Goal: Find specific page/section: Find specific page/section

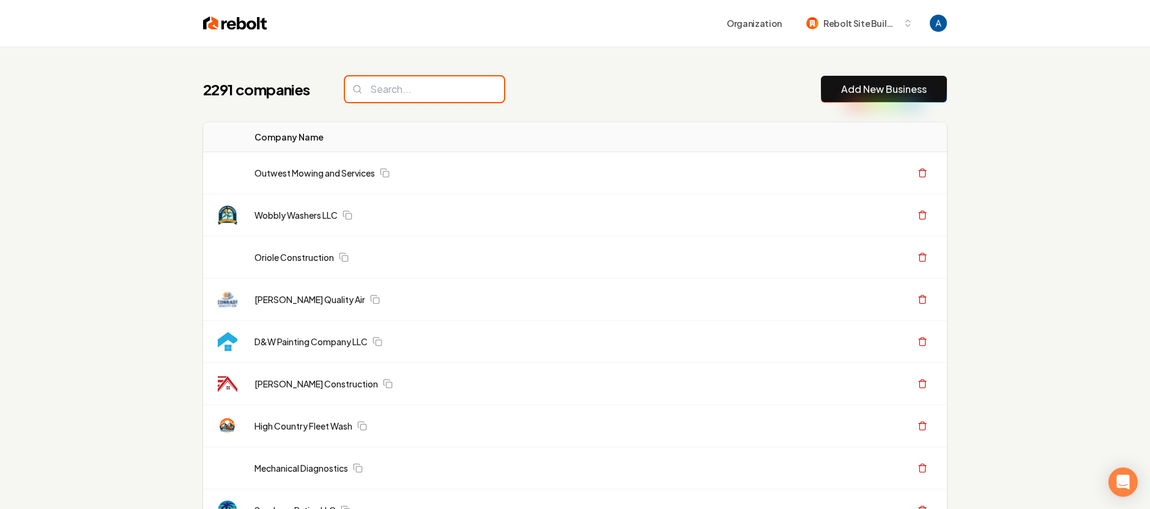
click at [436, 91] on input "search" at bounding box center [424, 89] width 159 height 26
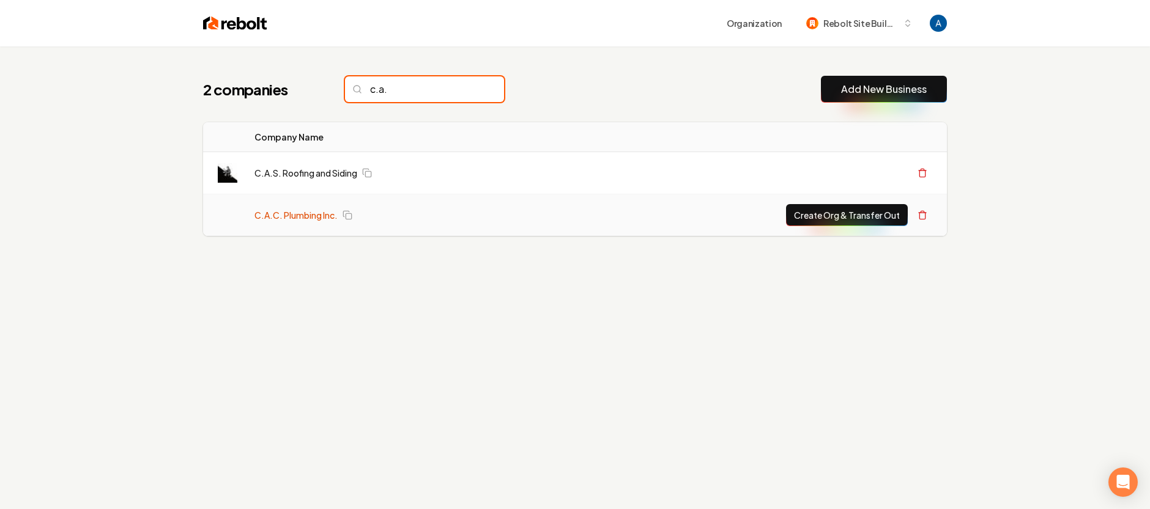
type input "c.a."
click at [283, 213] on link "C.A.C. Plumbing Inc." at bounding box center [295, 215] width 83 height 12
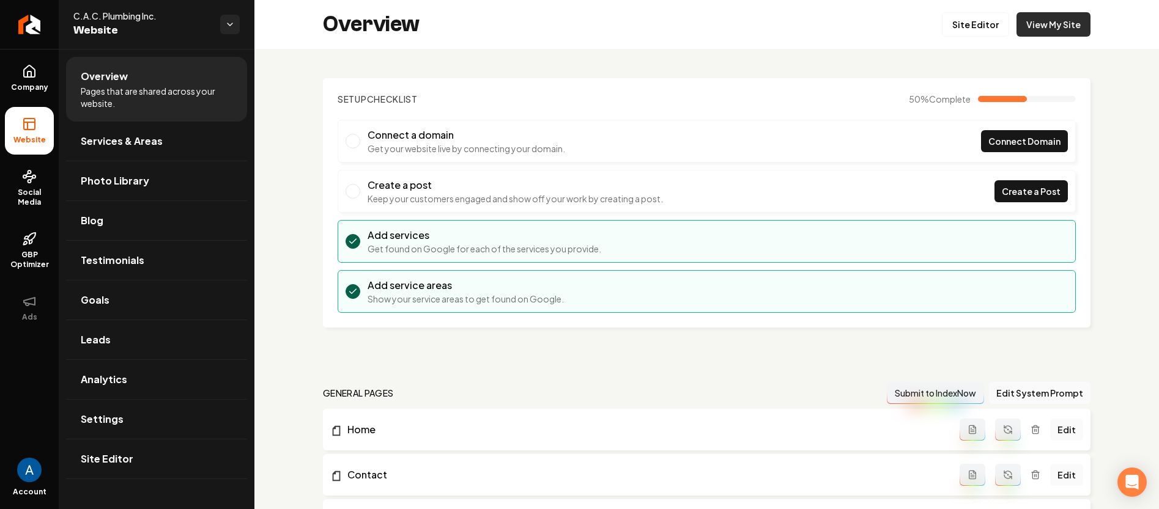
click at [1043, 29] on link "View My Site" at bounding box center [1053, 24] width 74 height 24
click at [26, 23] on icon "Return to dashboard" at bounding box center [30, 25] width 20 height 20
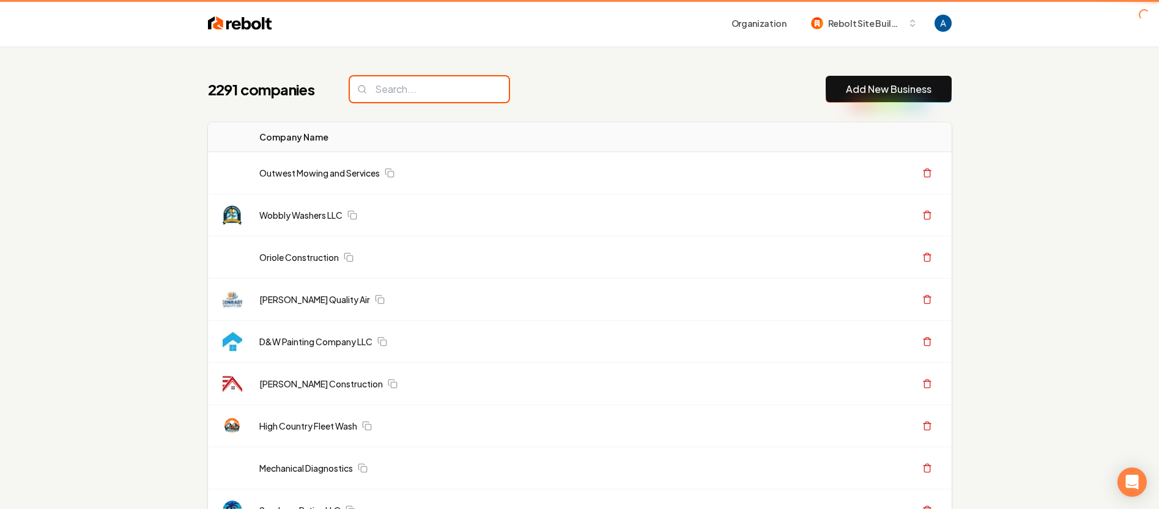
click at [392, 93] on input "search" at bounding box center [429, 89] width 159 height 26
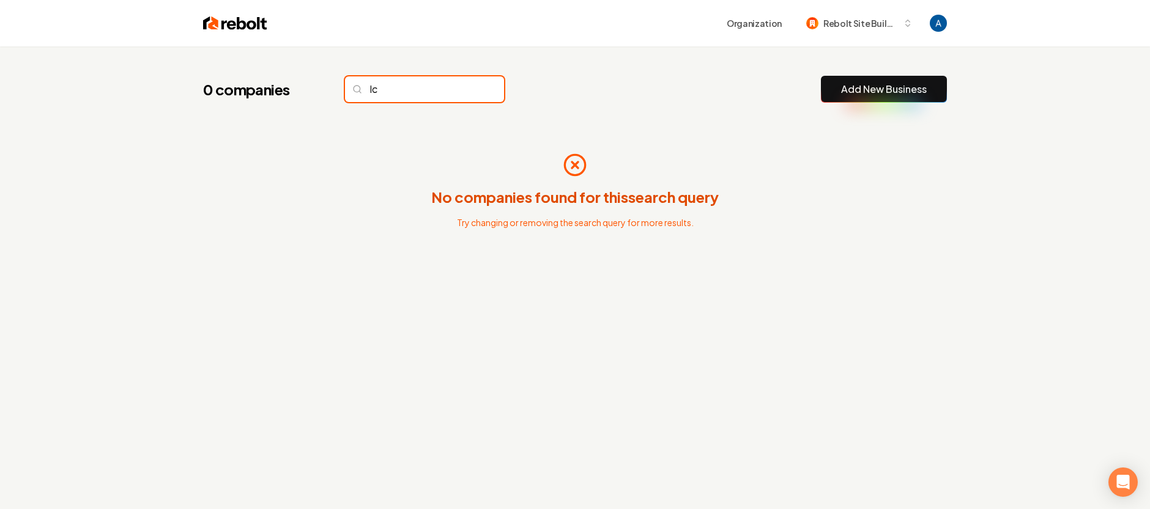
type input "l"
type input "L"
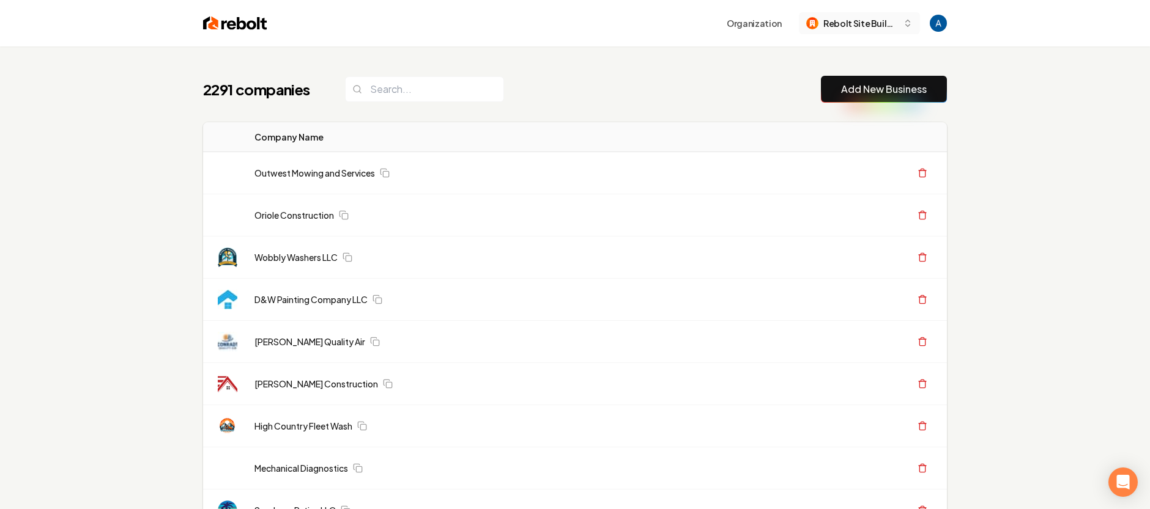
click at [865, 24] on span "Rebolt Site Builder" at bounding box center [860, 23] width 75 height 13
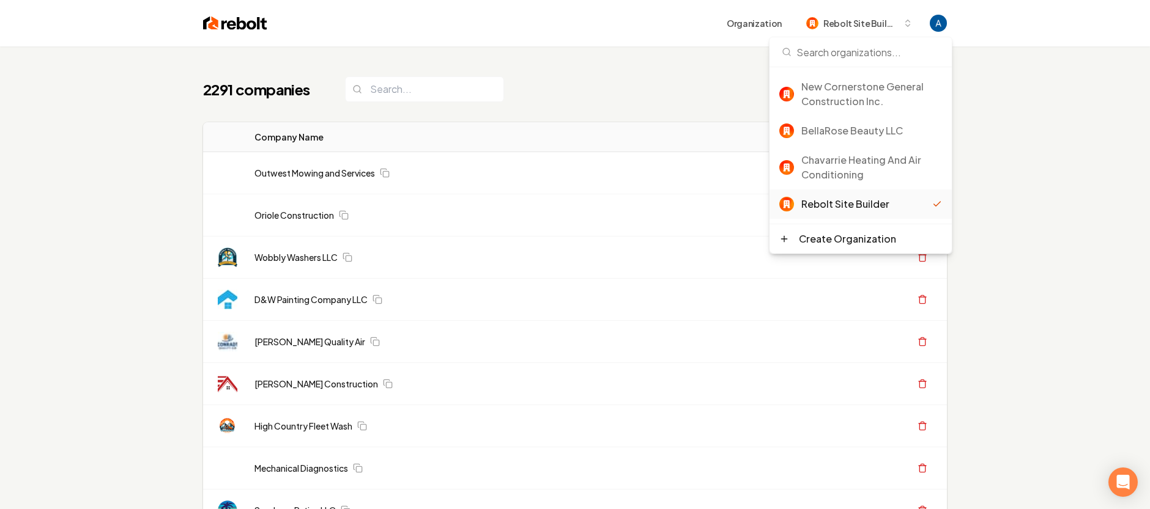
click at [634, 80] on div "2291 companies Add New Business" at bounding box center [575, 89] width 744 height 27
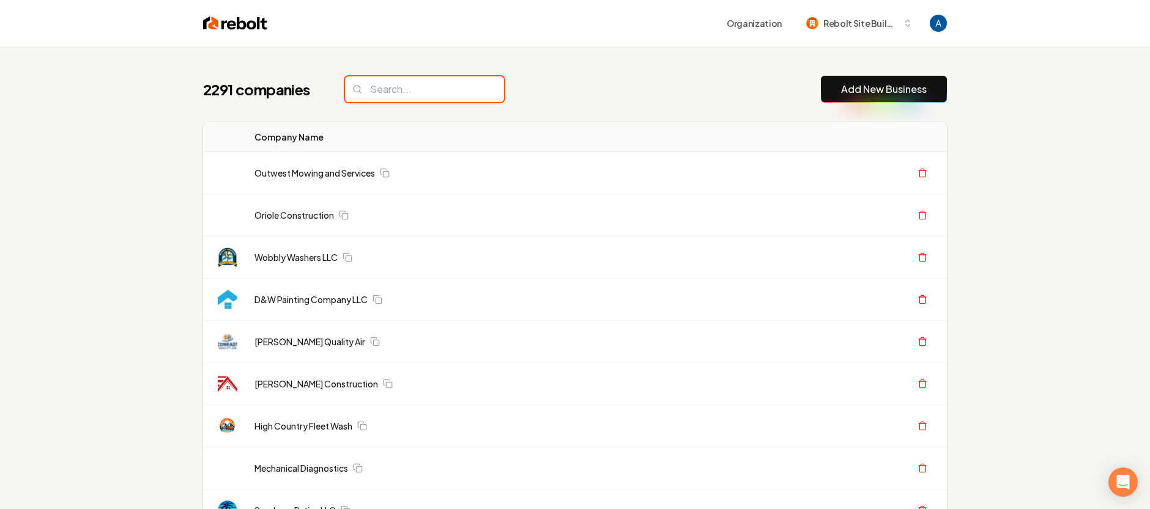
click at [401, 94] on input "search" at bounding box center [424, 89] width 159 height 26
click at [848, 24] on span "Rebolt Site Builder" at bounding box center [860, 23] width 75 height 13
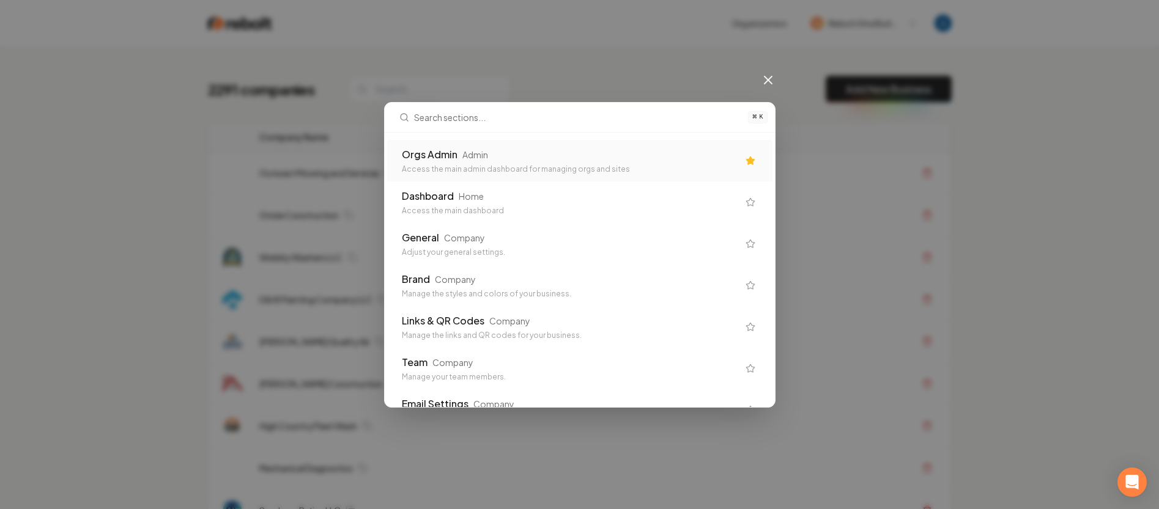
click at [612, 171] on div "Access the main admin dashboard for managing orgs and sites" at bounding box center [570, 170] width 336 height 10
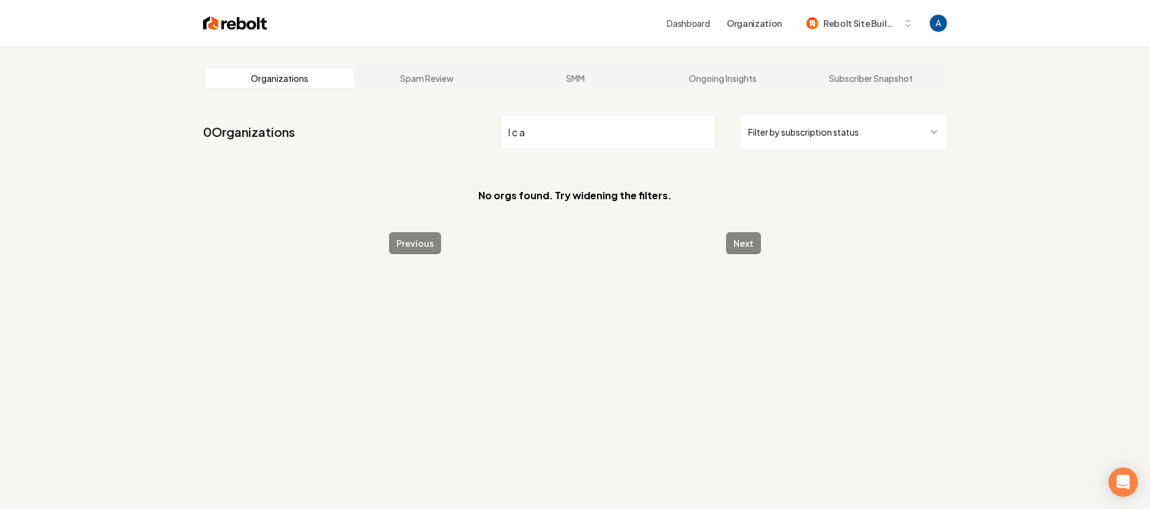
type input "l c a"
click at [703, 134] on input "l c a" at bounding box center [607, 132] width 215 height 34
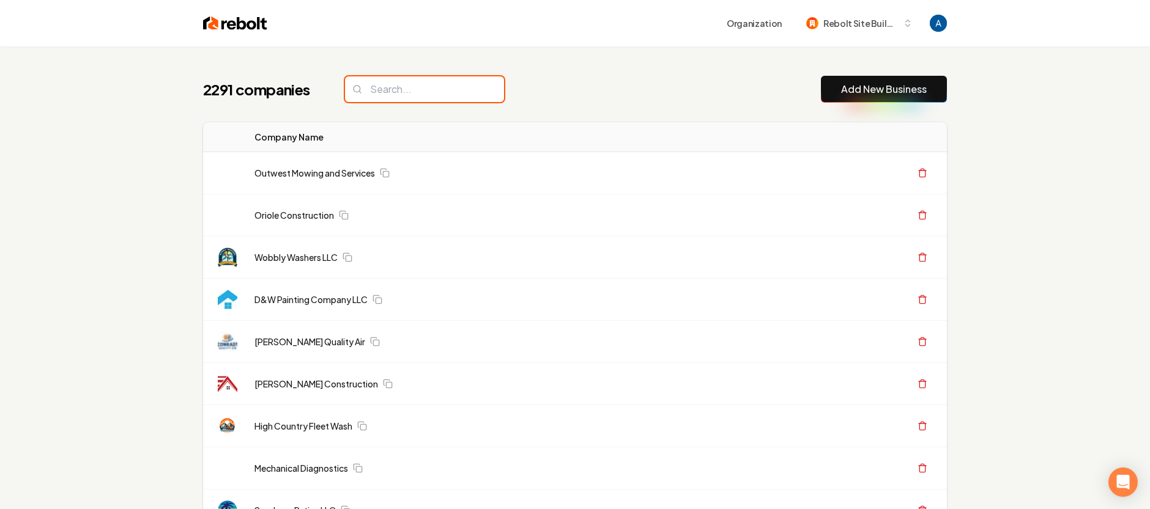
click at [417, 88] on input "search" at bounding box center [424, 89] width 159 height 26
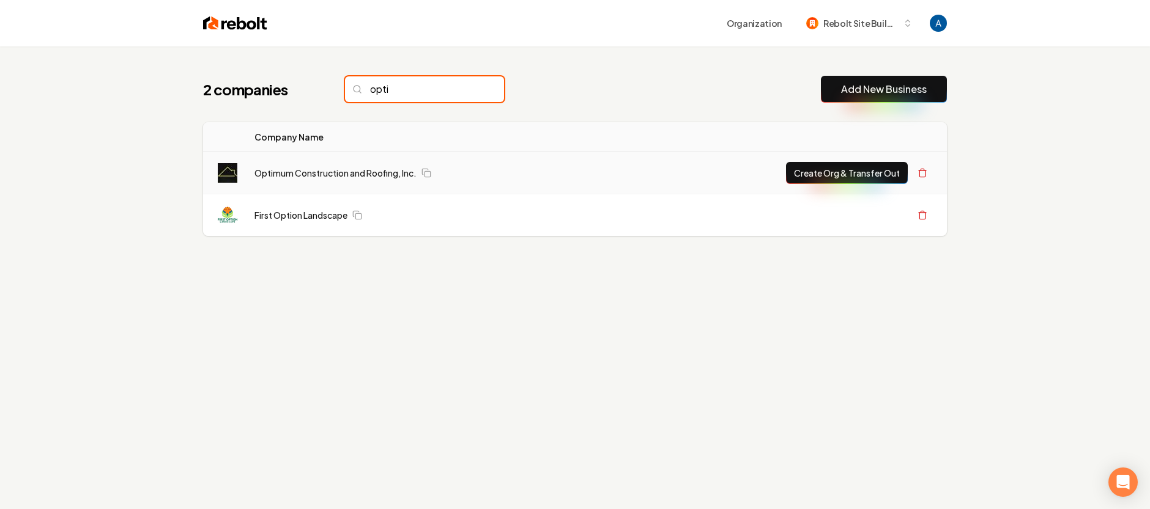
type input "opti"
click at [335, 179] on td "Optimum Construction and Roofing, Inc." at bounding box center [433, 173] width 376 height 42
click at [337, 177] on link "Optimum Construction and Roofing, Inc." at bounding box center [335, 173] width 162 height 12
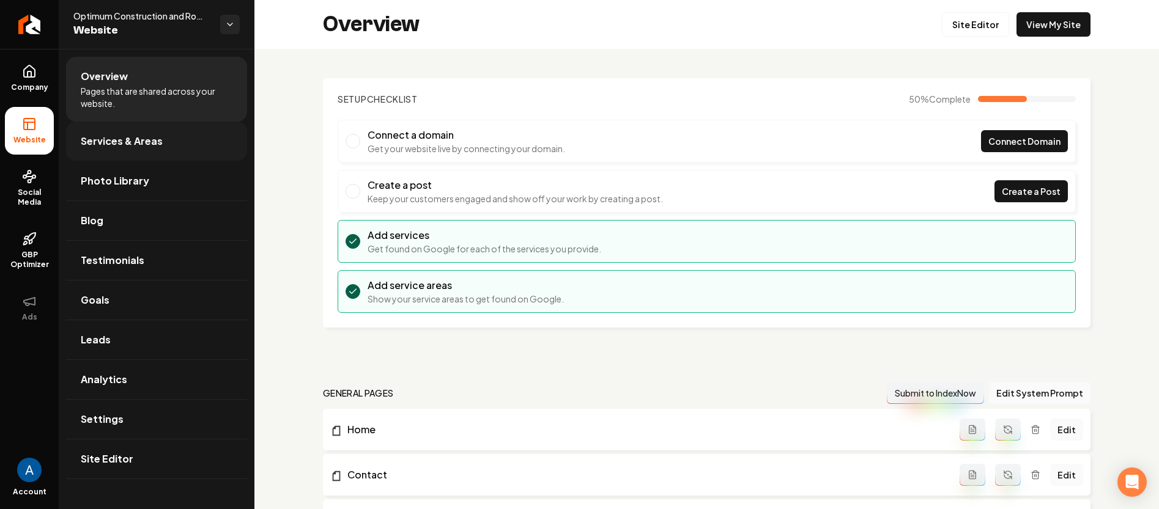
click at [99, 136] on span "Services & Areas" at bounding box center [122, 141] width 82 height 15
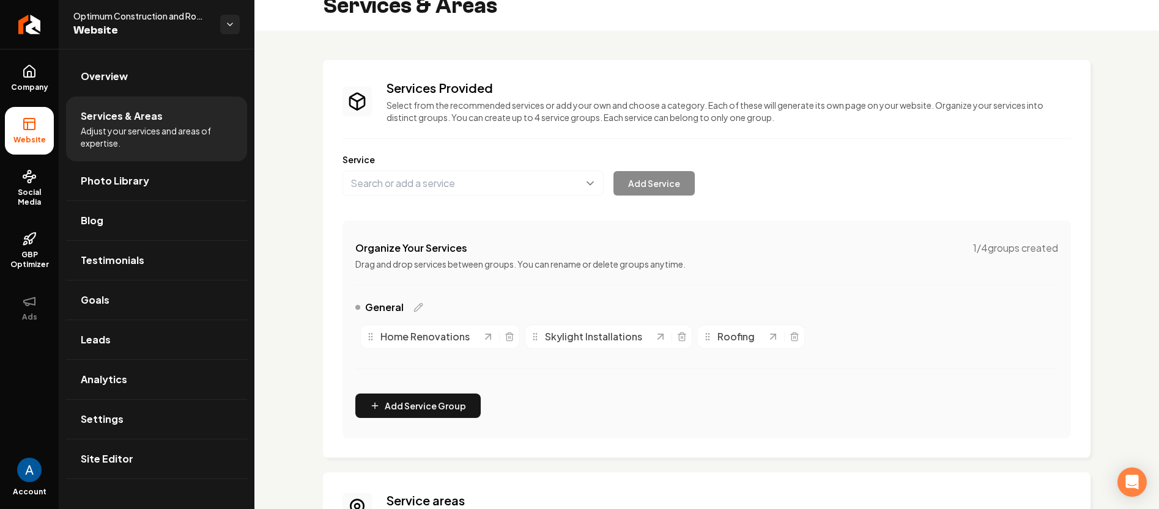
scroll to position [15, 0]
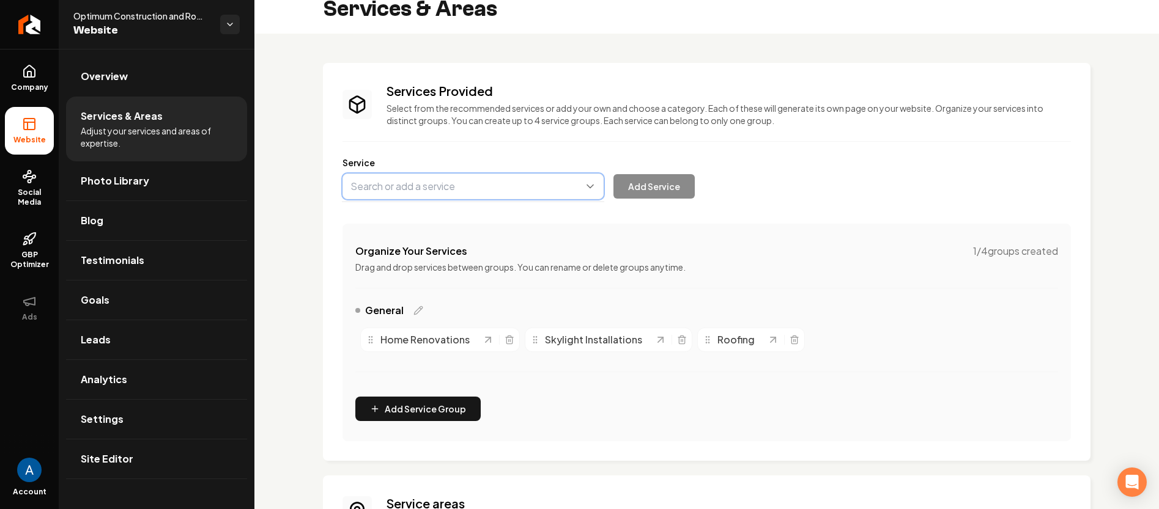
click at [457, 185] on button "Main content area" at bounding box center [472, 187] width 261 height 26
click at [852, 163] on div "Service Add Service" at bounding box center [706, 178] width 728 height 43
